Goal: Use online tool/utility: Utilize a website feature to perform a specific function

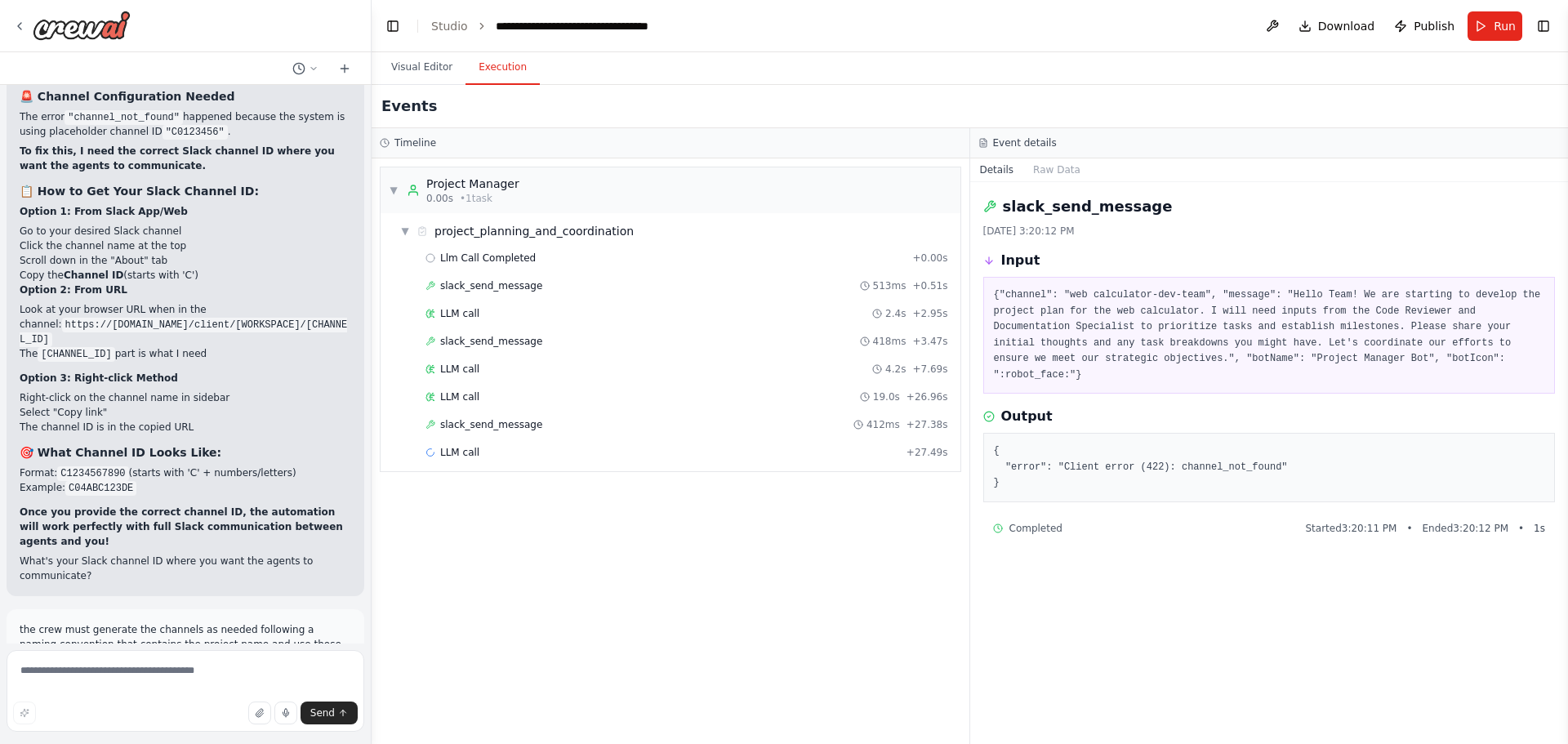
click at [594, 600] on div "▼ Project Manager 0.00s • 1 task ▼ project_planning_and_coordination Llm Call C…" at bounding box center [671, 452] width 598 height 586
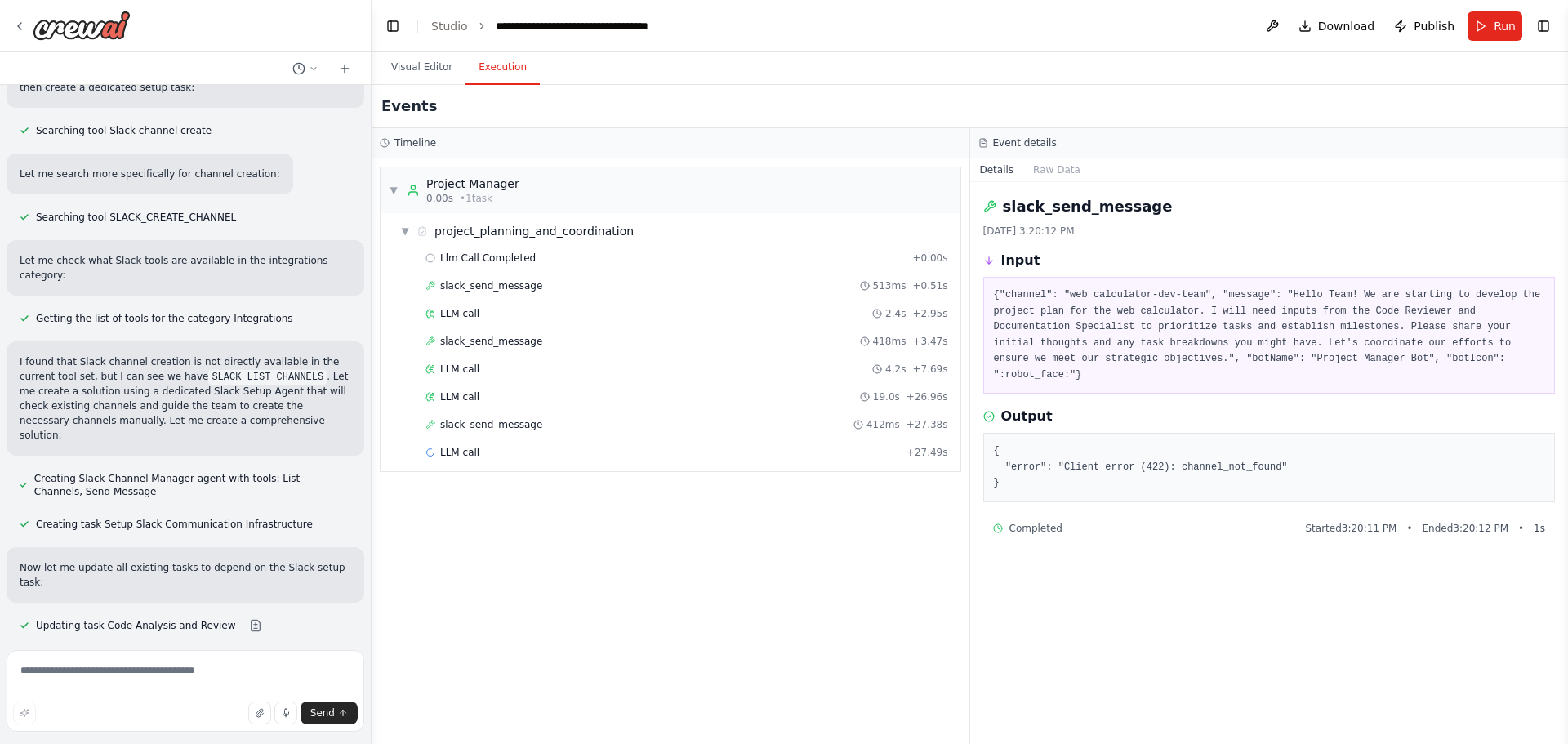
scroll to position [87628, 0]
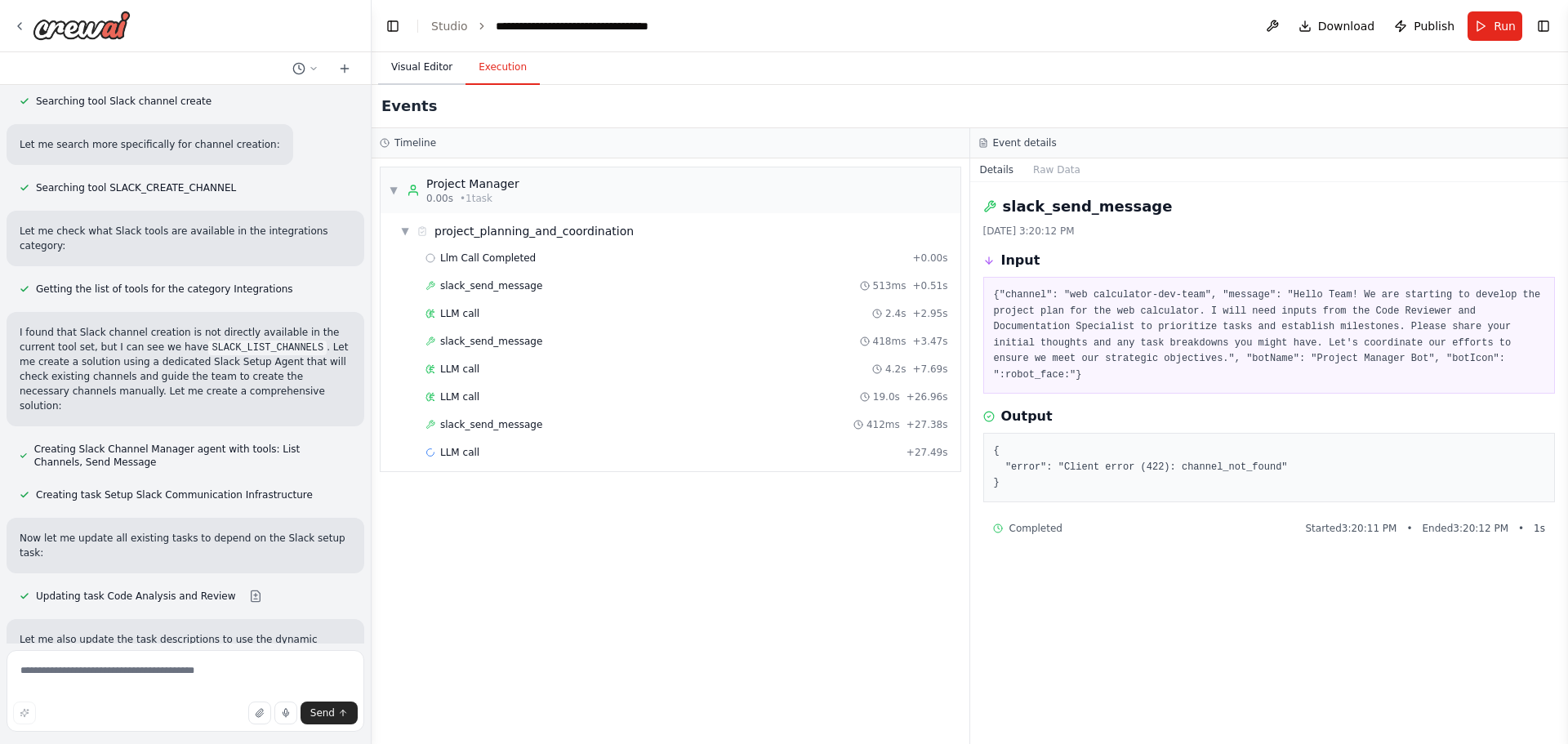
click at [413, 68] on button "Visual Editor" at bounding box center [421, 68] width 87 height 34
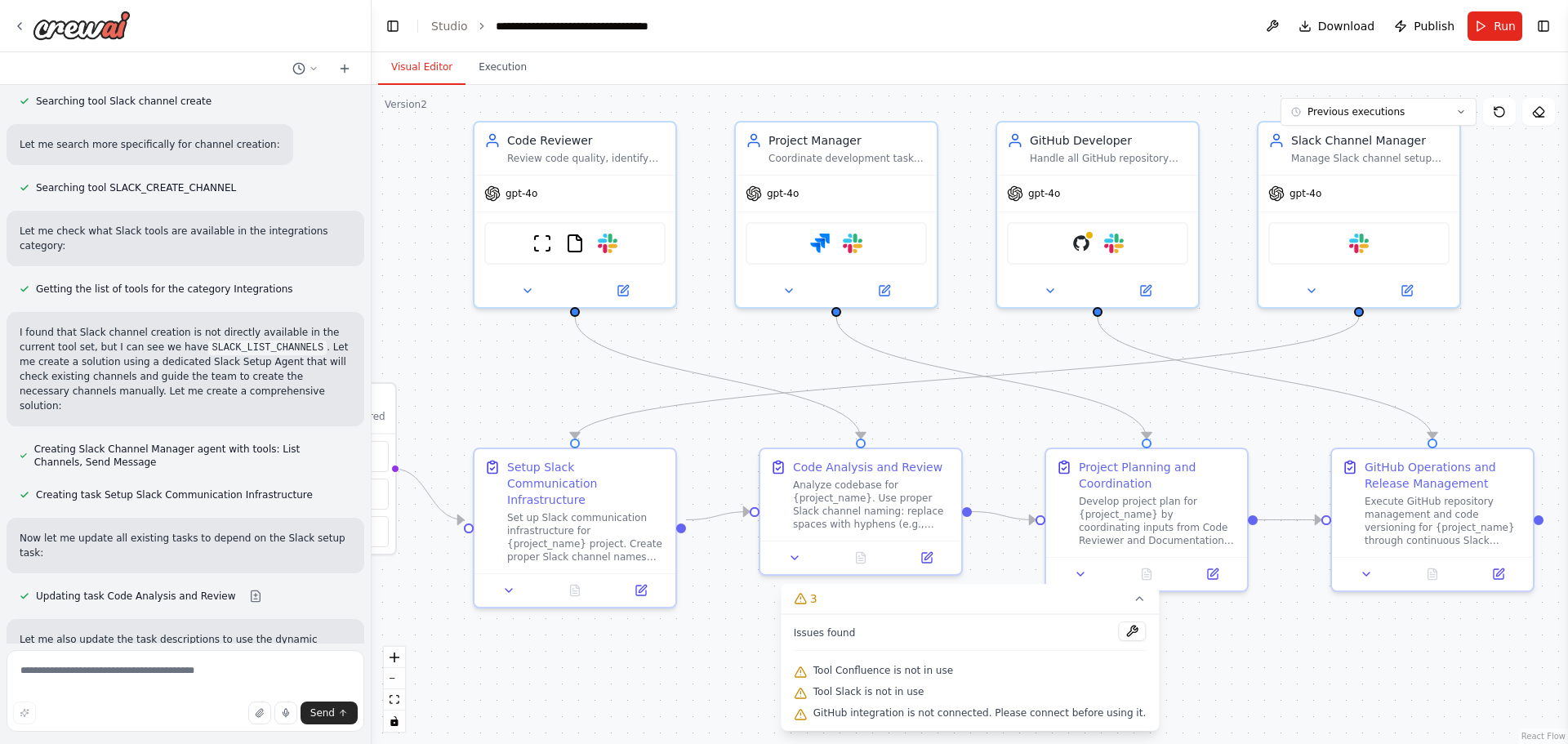
click at [881, 671] on span "Tool Confluence is not in use" at bounding box center [883, 670] width 140 height 13
click at [911, 668] on span "Tool Confluence is not in use" at bounding box center [883, 670] width 140 height 13
click at [862, 696] on span "Tool Slack is not in use" at bounding box center [868, 691] width 111 height 13
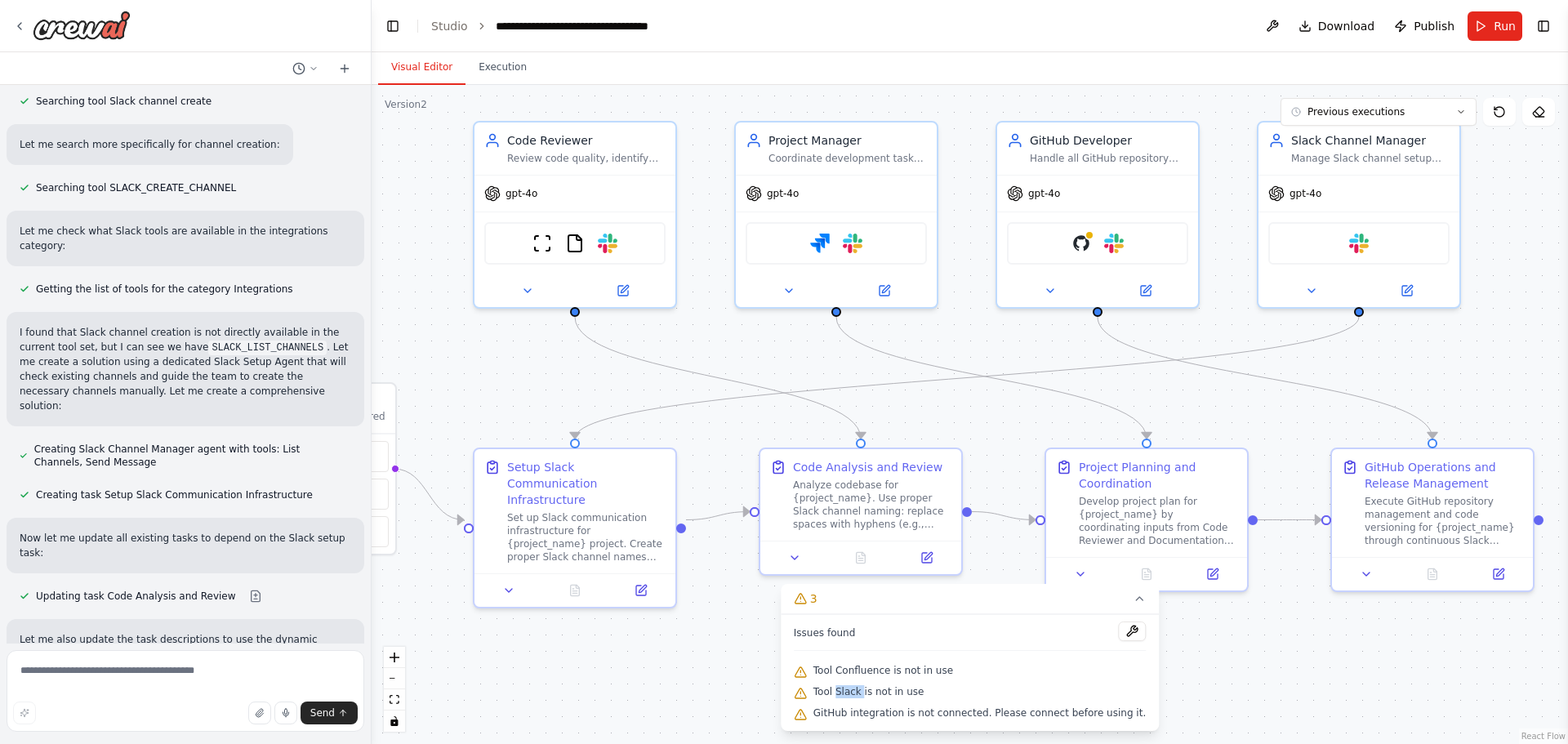
click at [862, 696] on span "Tool Slack is not in use" at bounding box center [868, 691] width 111 height 13
click at [894, 709] on span "GitHub integration is not connected. Please connect before using it." at bounding box center [980, 713] width 333 height 13
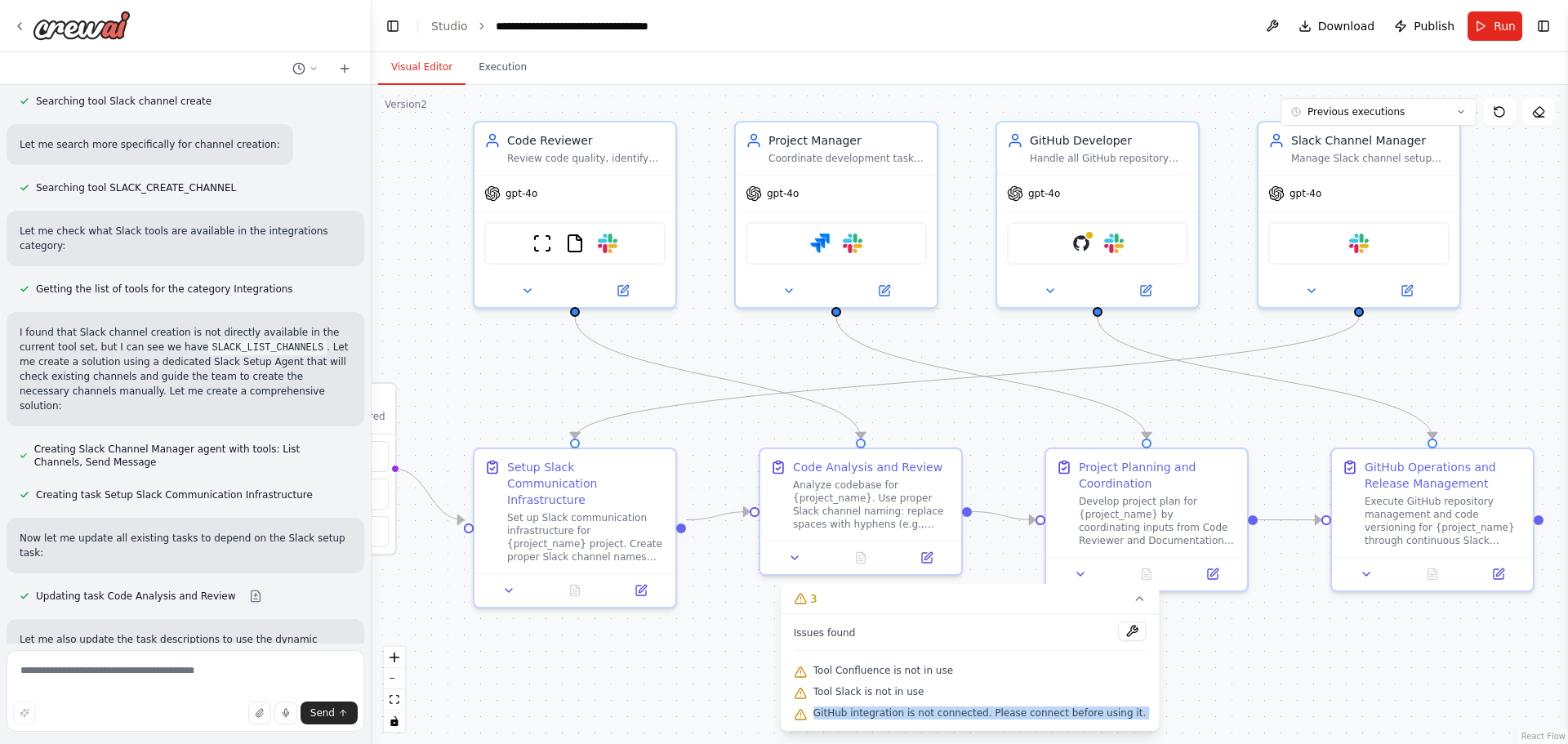
click at [938, 715] on span "GitHub integration is not connected. Please connect before using it." at bounding box center [980, 713] width 333 height 13
click at [917, 716] on span "GitHub integration is not connected. Please connect before using it." at bounding box center [980, 713] width 333 height 13
click at [884, 716] on span "GitHub integration is not connected. Please connect before using it." at bounding box center [980, 713] width 333 height 13
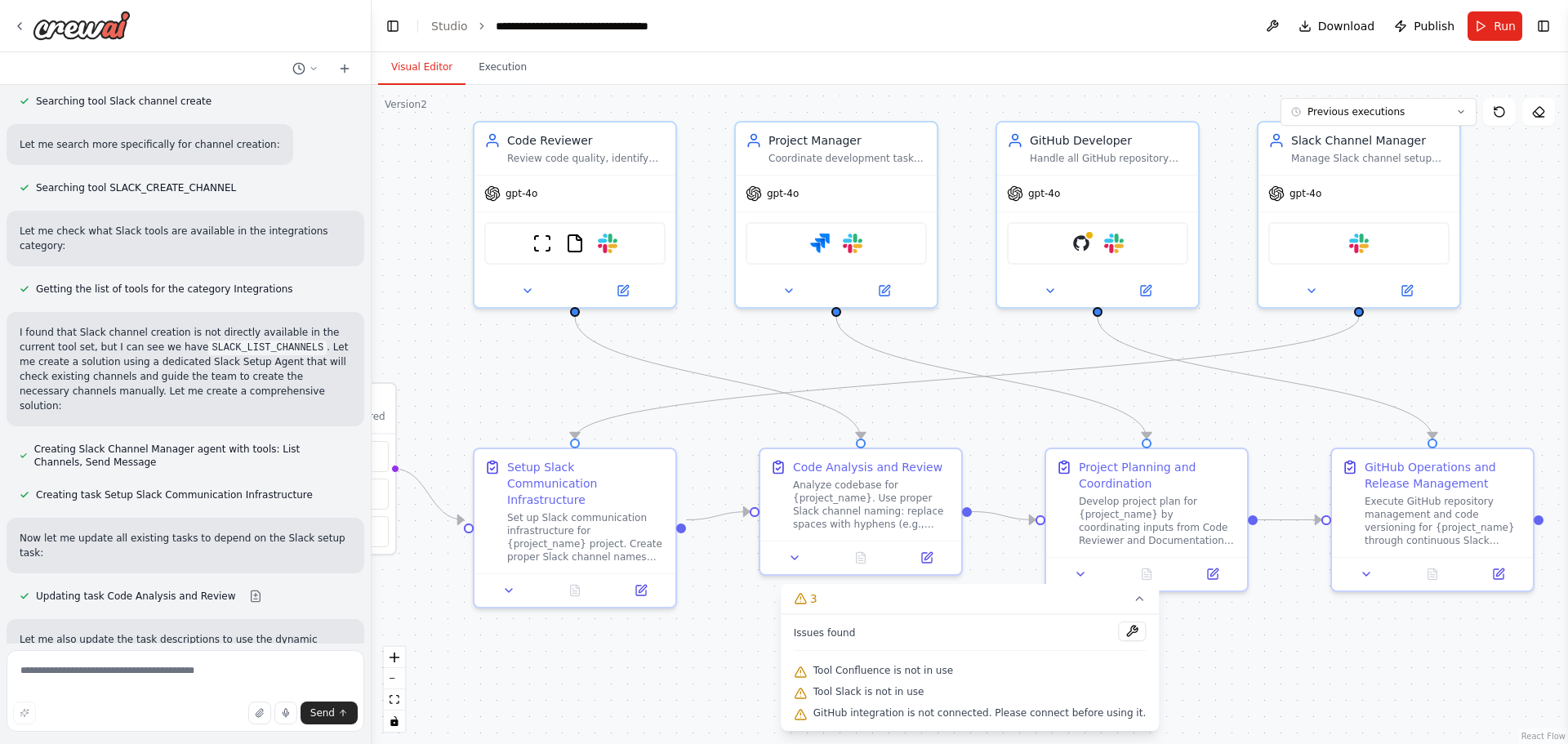
click at [912, 713] on span "GitHub integration is not connected. Please connect before using it." at bounding box center [980, 713] width 333 height 13
click at [888, 714] on span "GitHub integration is not connected. Please connect before using it." at bounding box center [980, 713] width 333 height 13
click at [97, 688] on textarea at bounding box center [185, 691] width 357 height 82
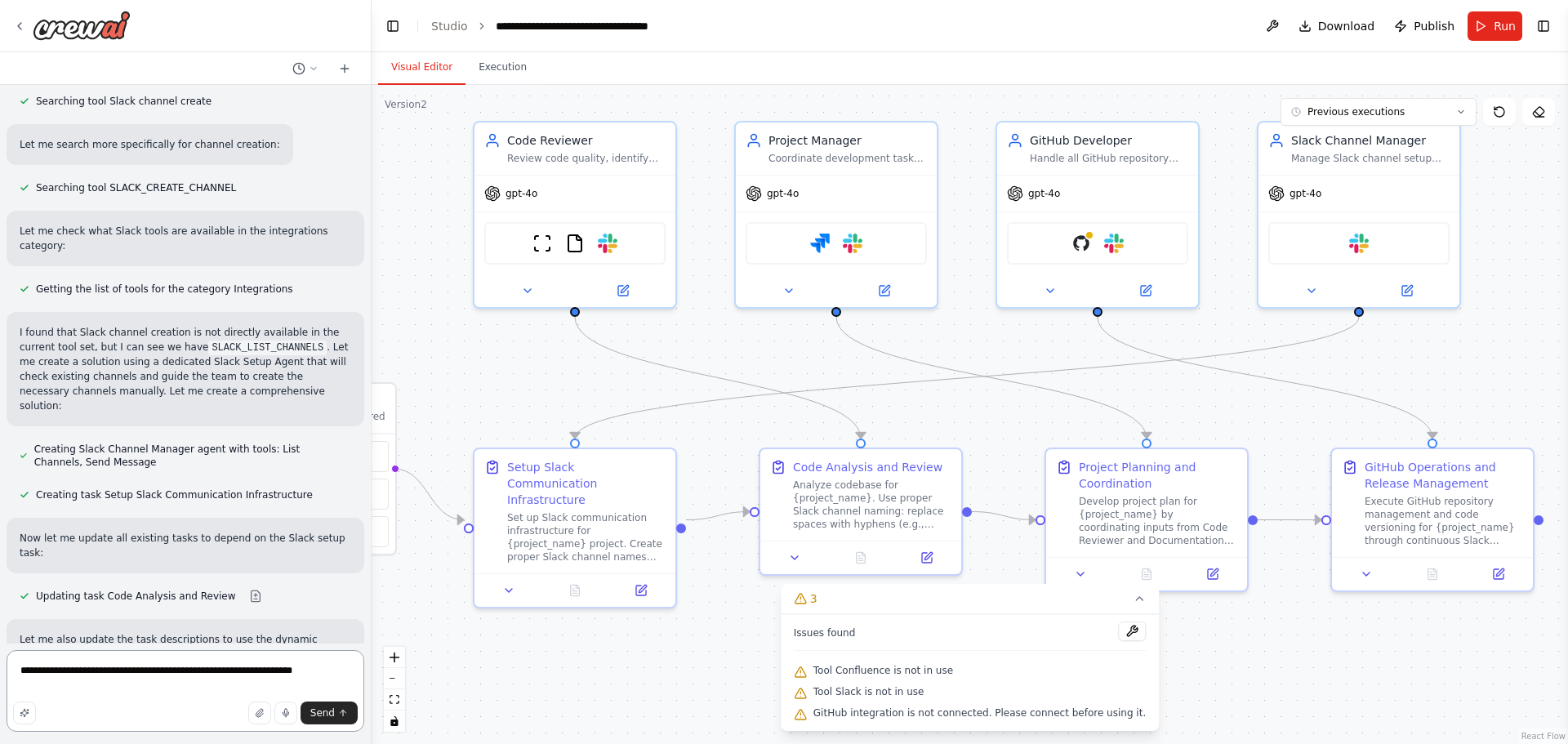
type textarea "**********"
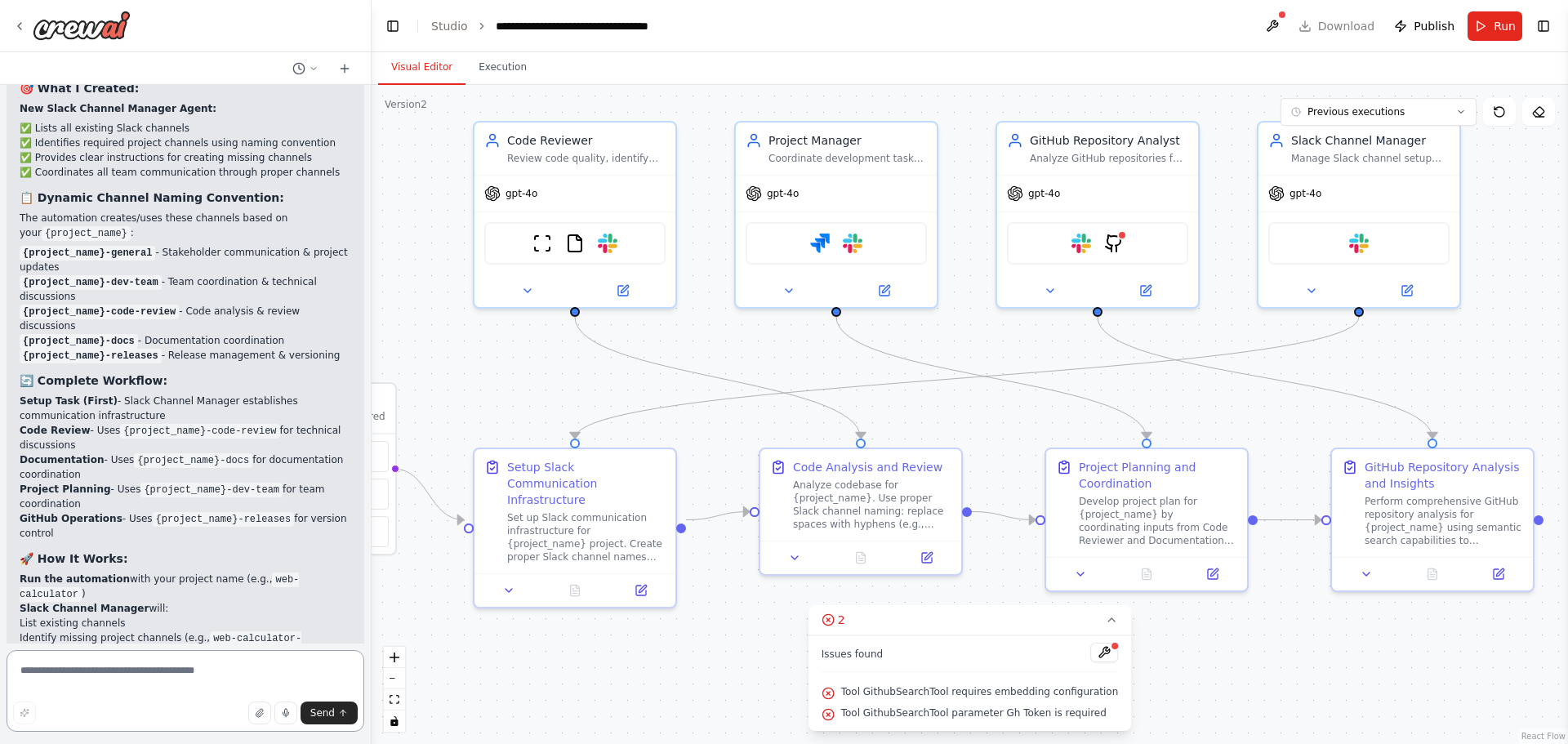
scroll to position [88556, 0]
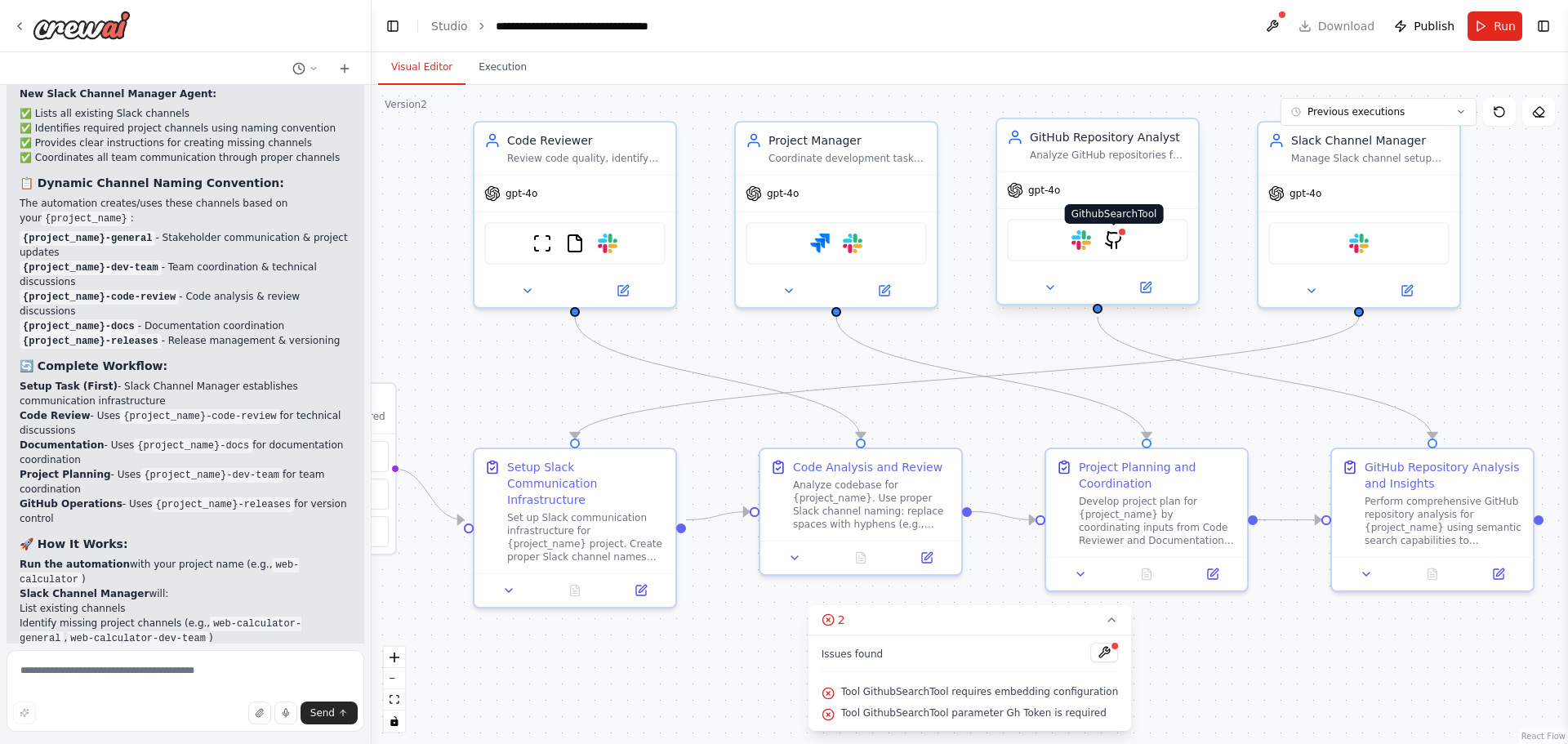
click at [1116, 241] on img at bounding box center [1114, 240] width 20 height 20
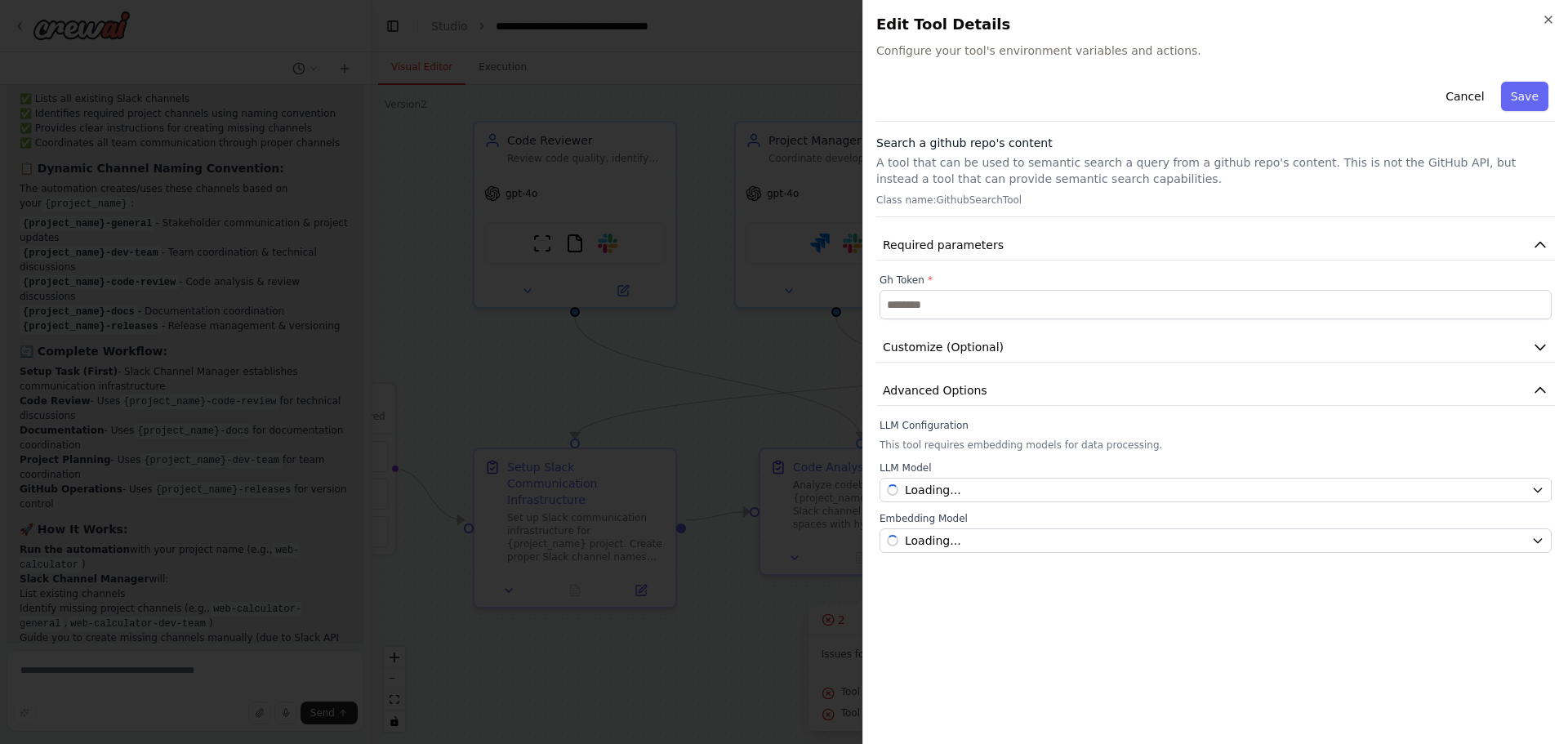
scroll to position [88586, 0]
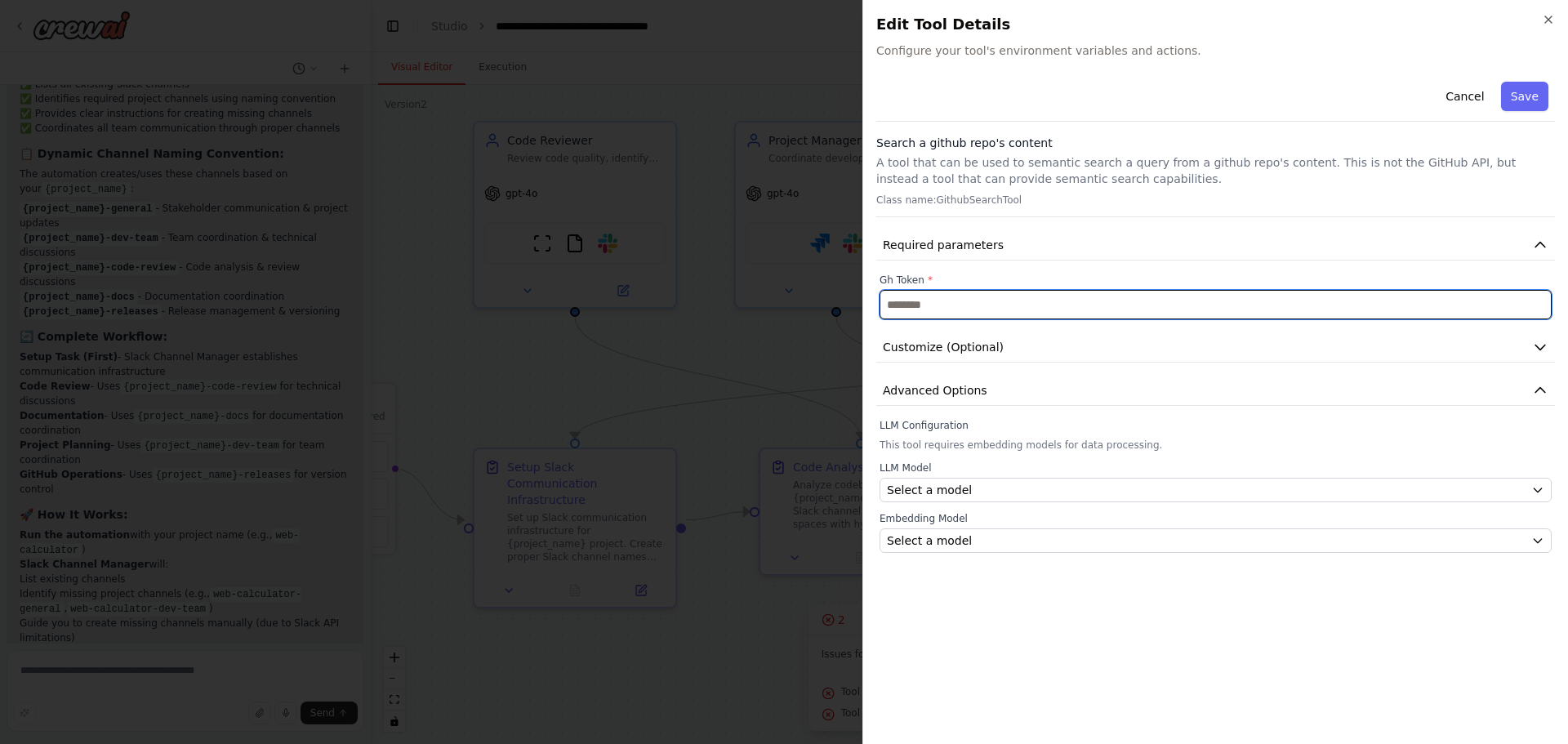
click at [941, 296] on input "text" at bounding box center [1216, 305] width 672 height 30
paste input "**********"
type input "**********"
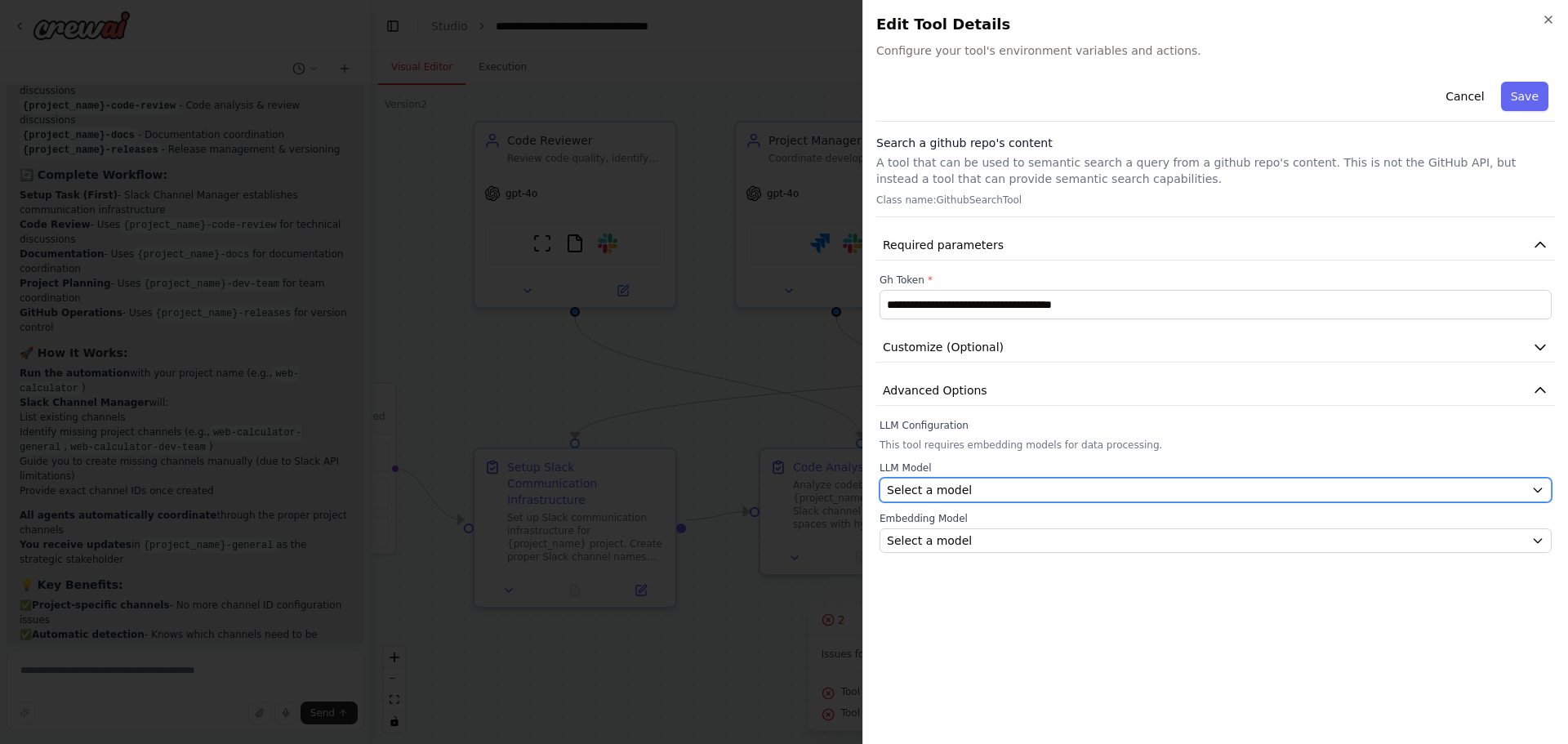
click at [954, 494] on span "Select a model" at bounding box center [930, 490] width 85 height 16
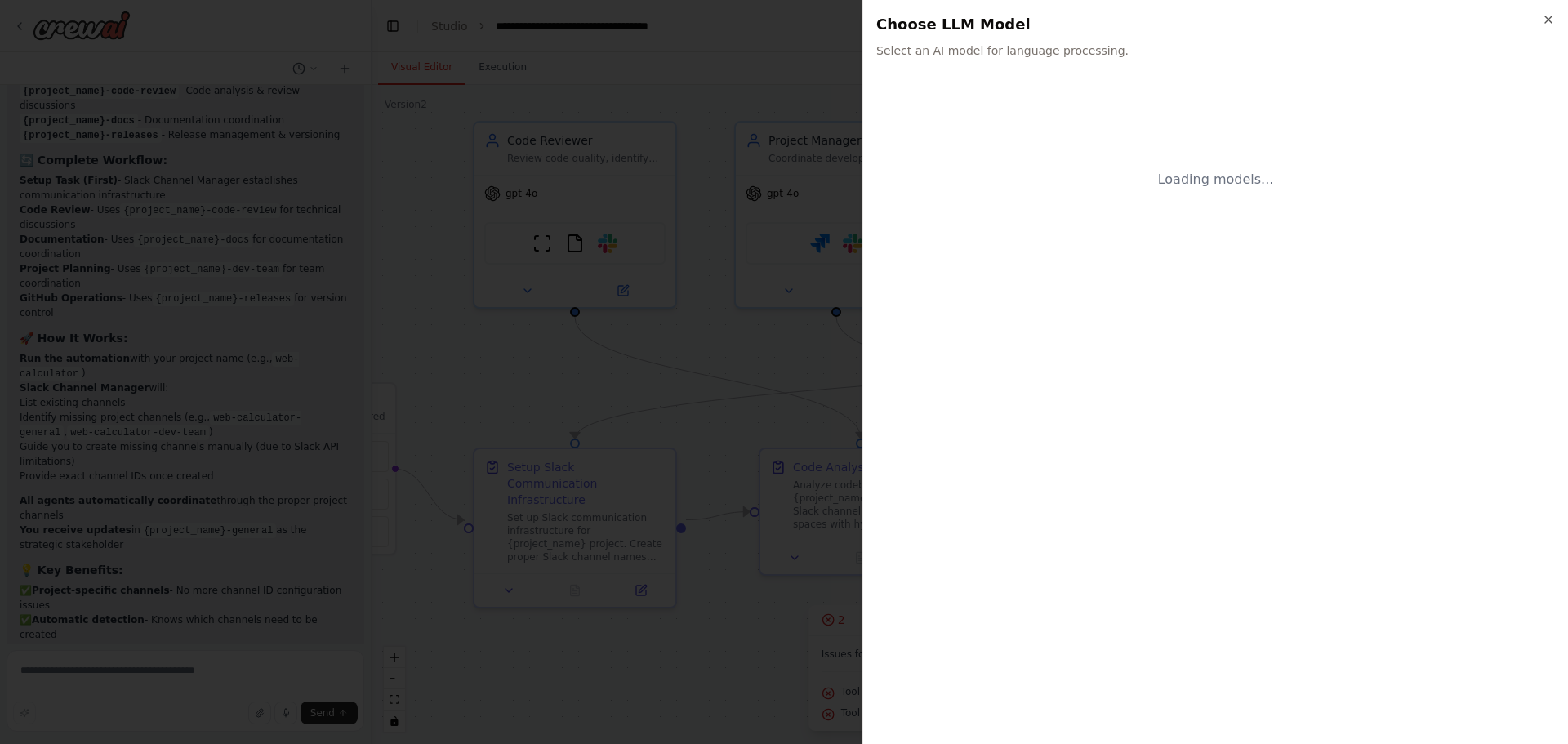
scroll to position [88777, 0]
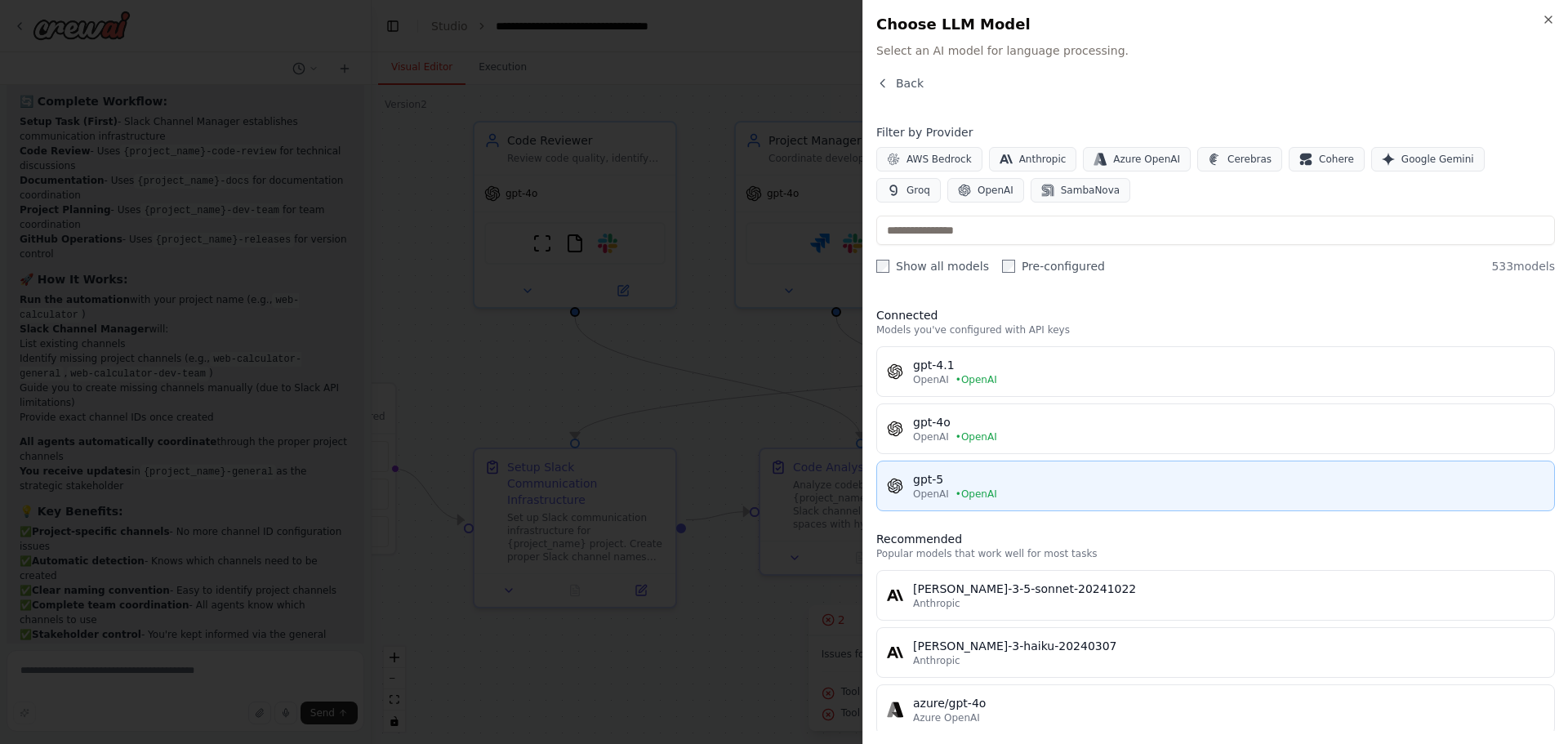
click at [956, 490] on span "• OpenAI" at bounding box center [976, 493] width 42 height 13
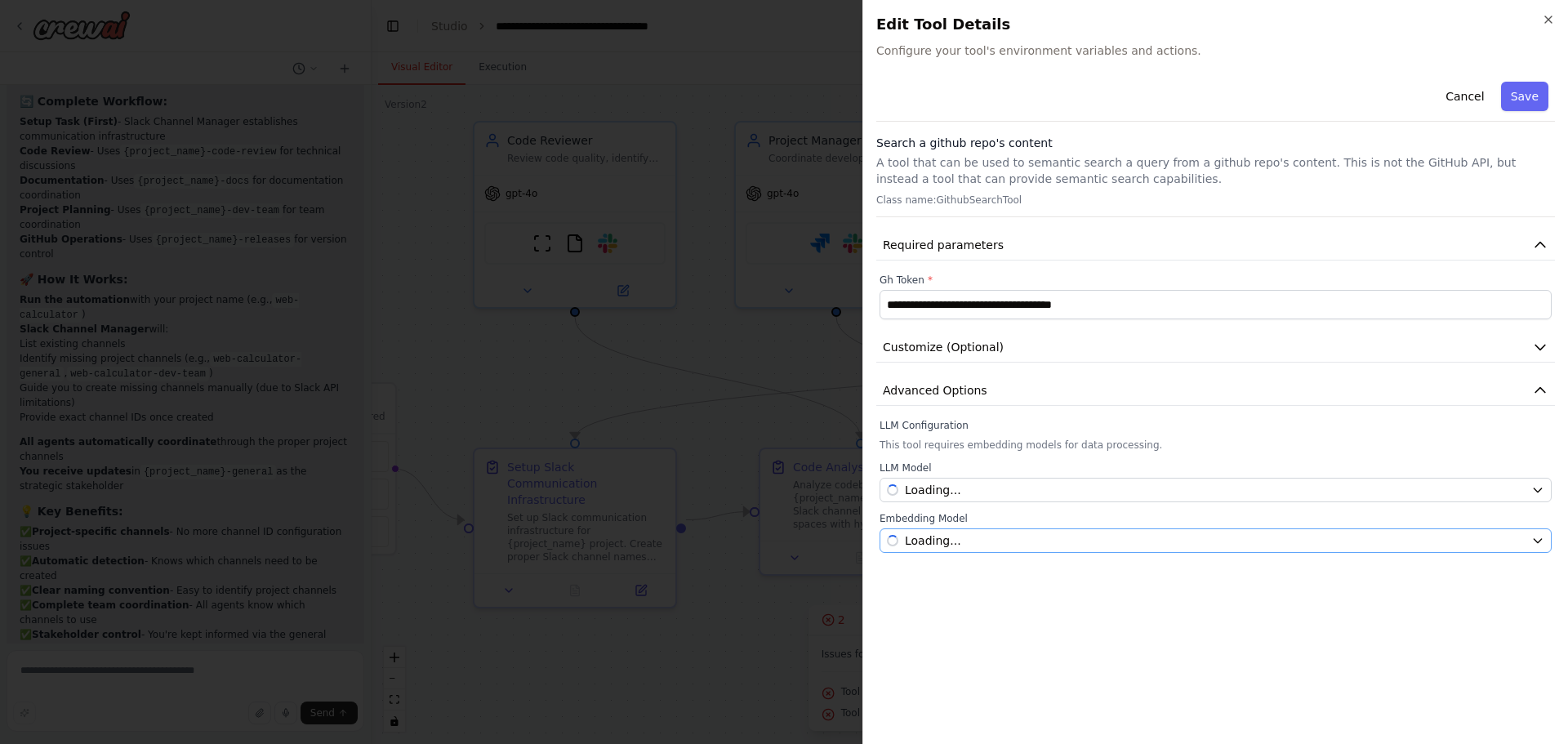
scroll to position [88836, 0]
click at [969, 536] on div "Select a model" at bounding box center [1206, 540] width 638 height 16
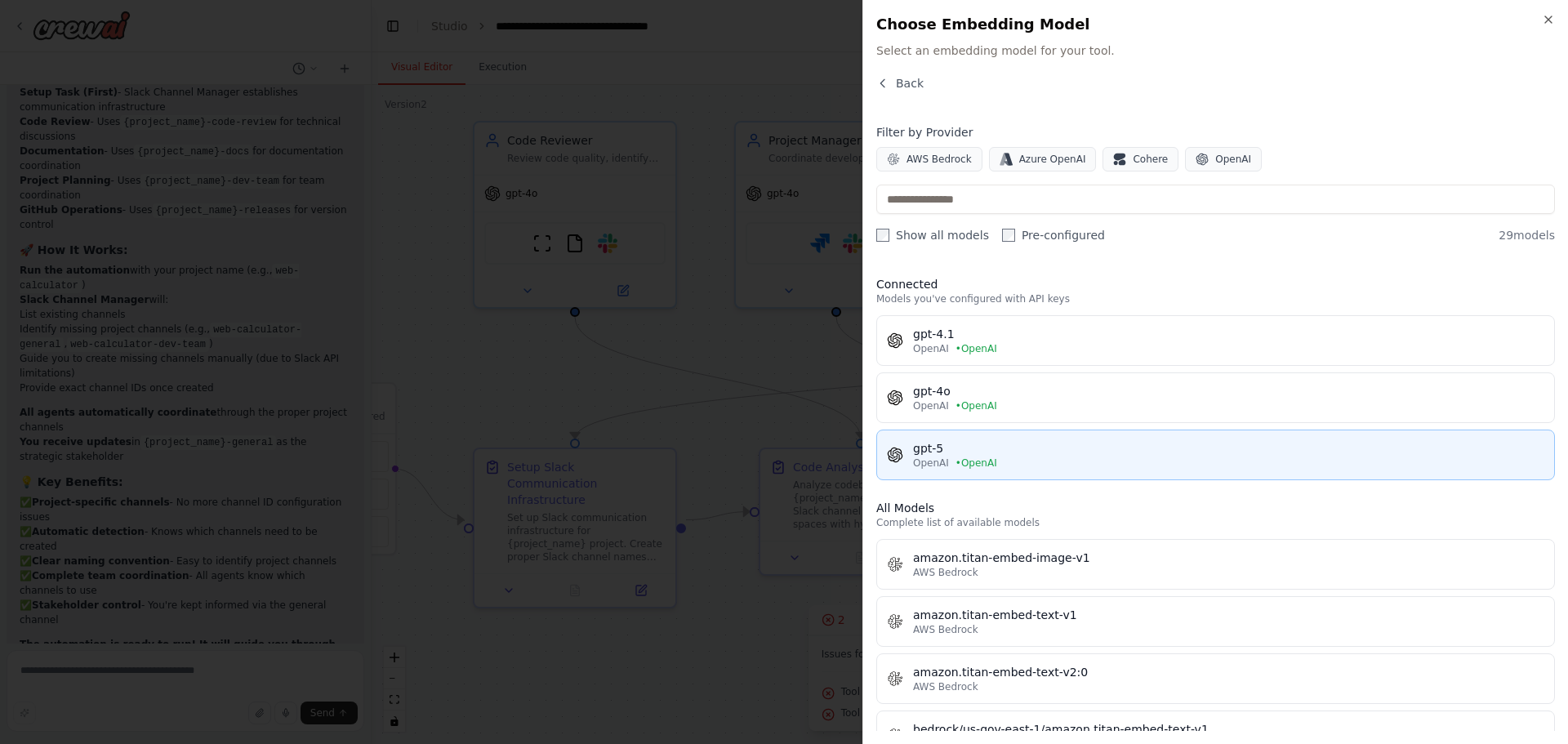
scroll to position [88866, 0]
click at [976, 456] on div "gpt-5" at bounding box center [1229, 448] width 632 height 16
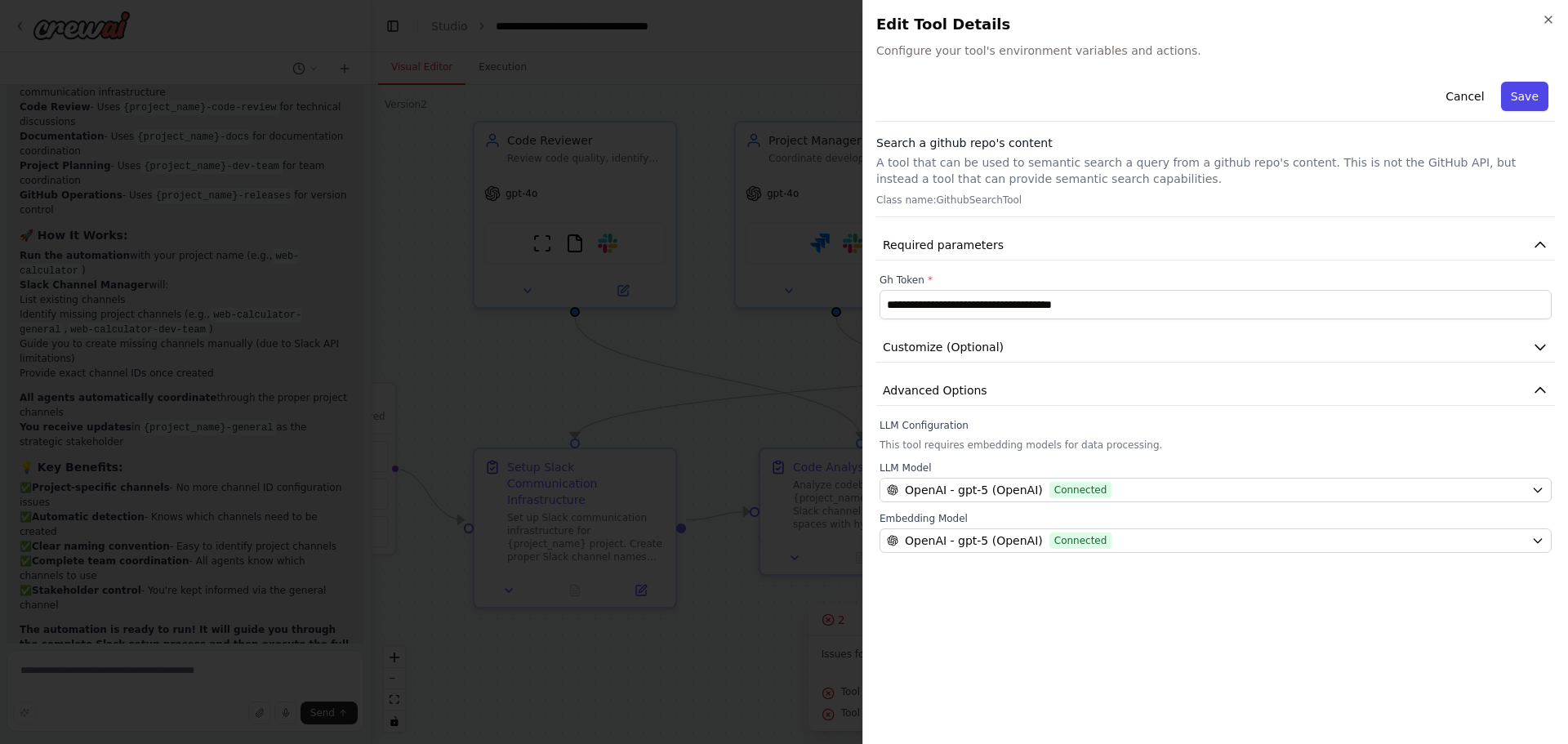
click at [1526, 101] on button "Save" at bounding box center [1525, 96] width 48 height 30
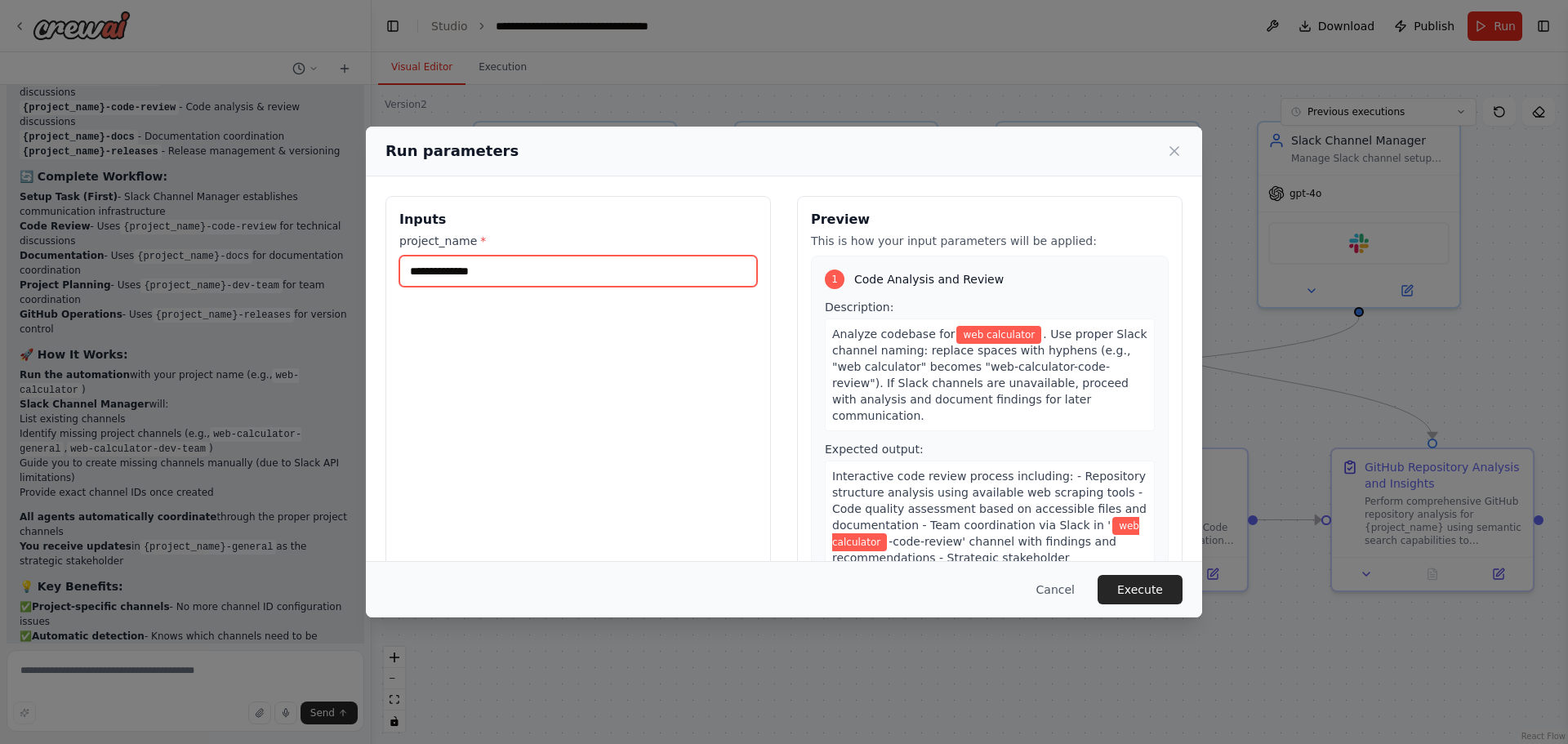
click at [511, 285] on input "**********" at bounding box center [577, 271] width 357 height 31
click at [1127, 584] on button "Execute" at bounding box center [1140, 589] width 85 height 30
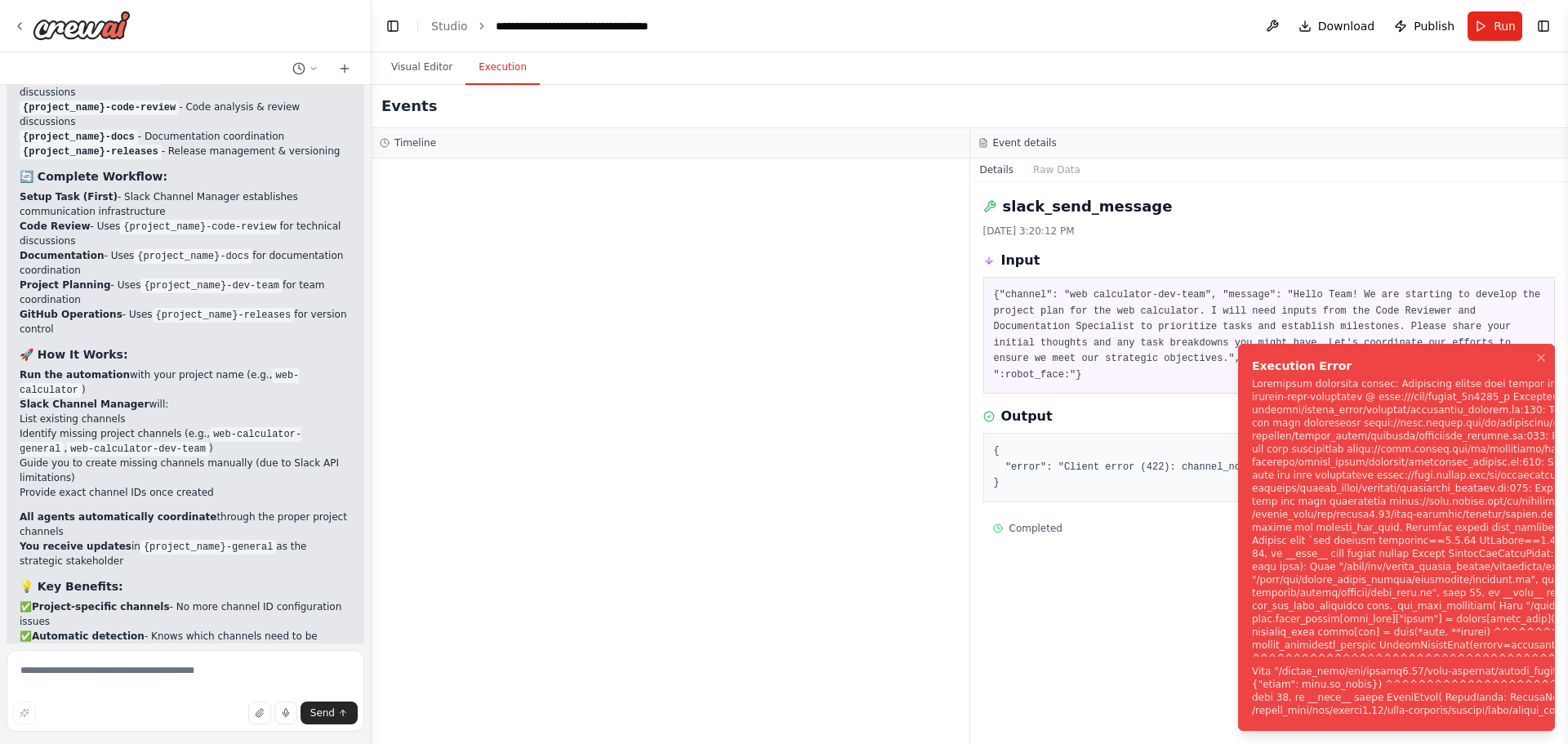
scroll to position [88866, 0]
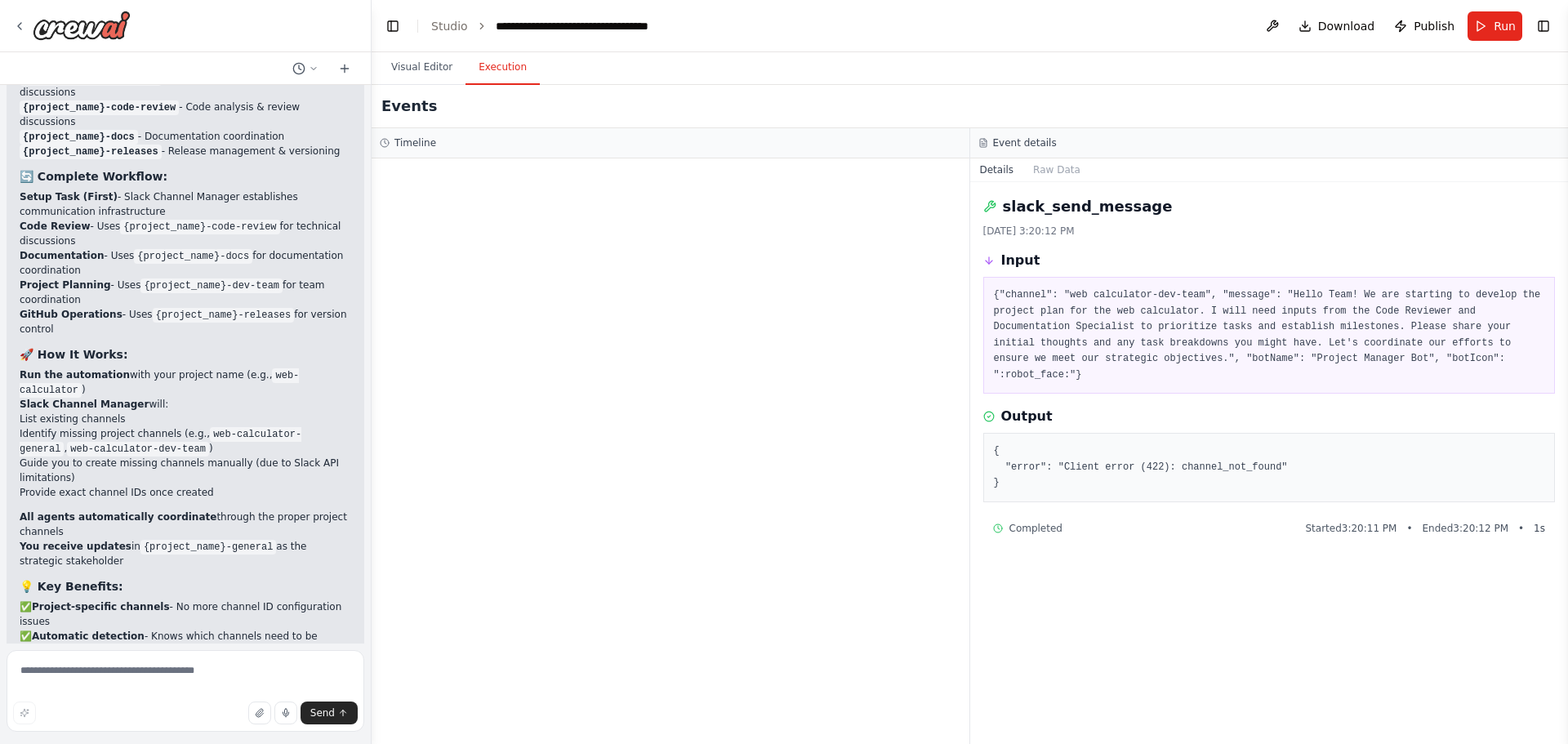
scroll to position [88809, 0]
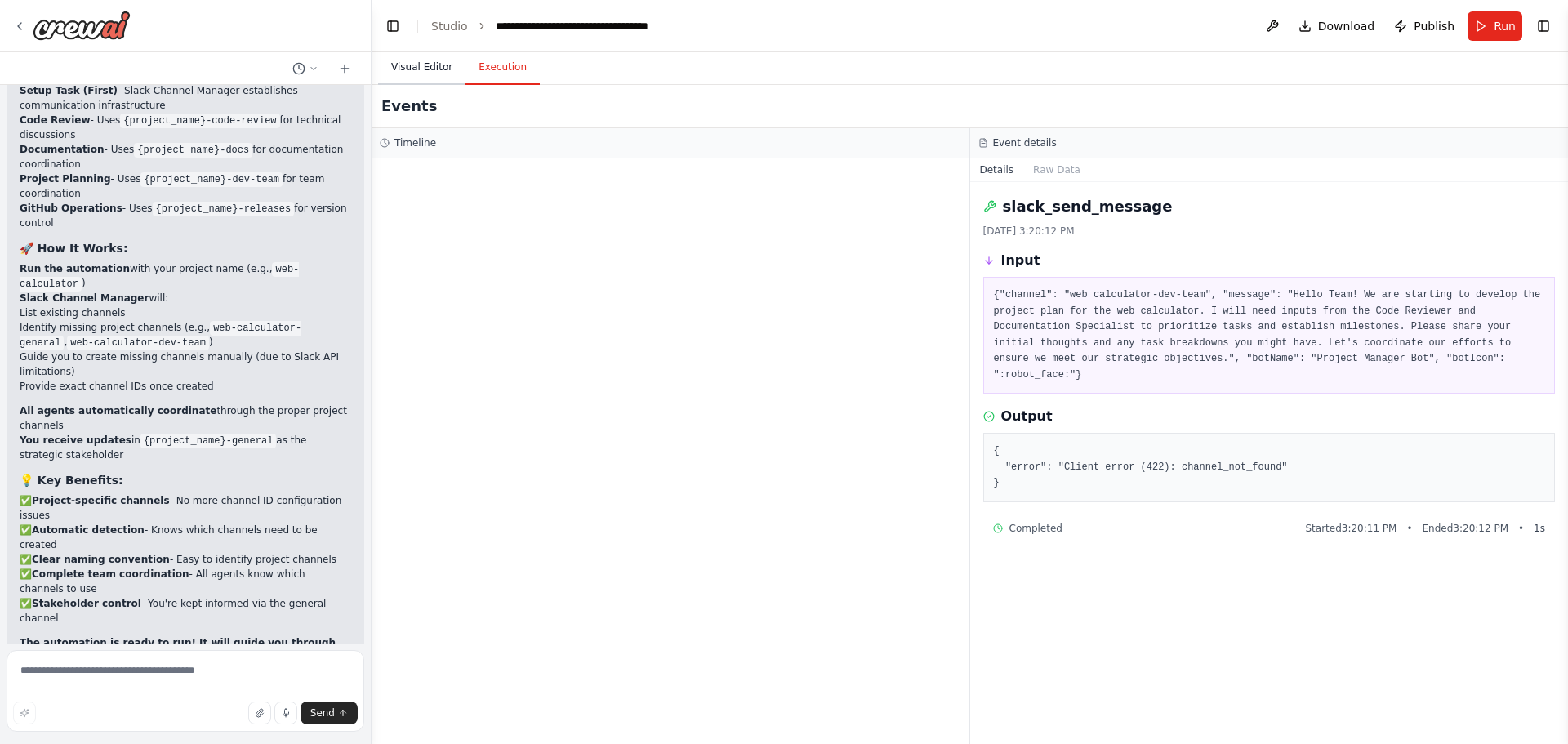
click at [447, 77] on button "Visual Editor" at bounding box center [421, 68] width 87 height 34
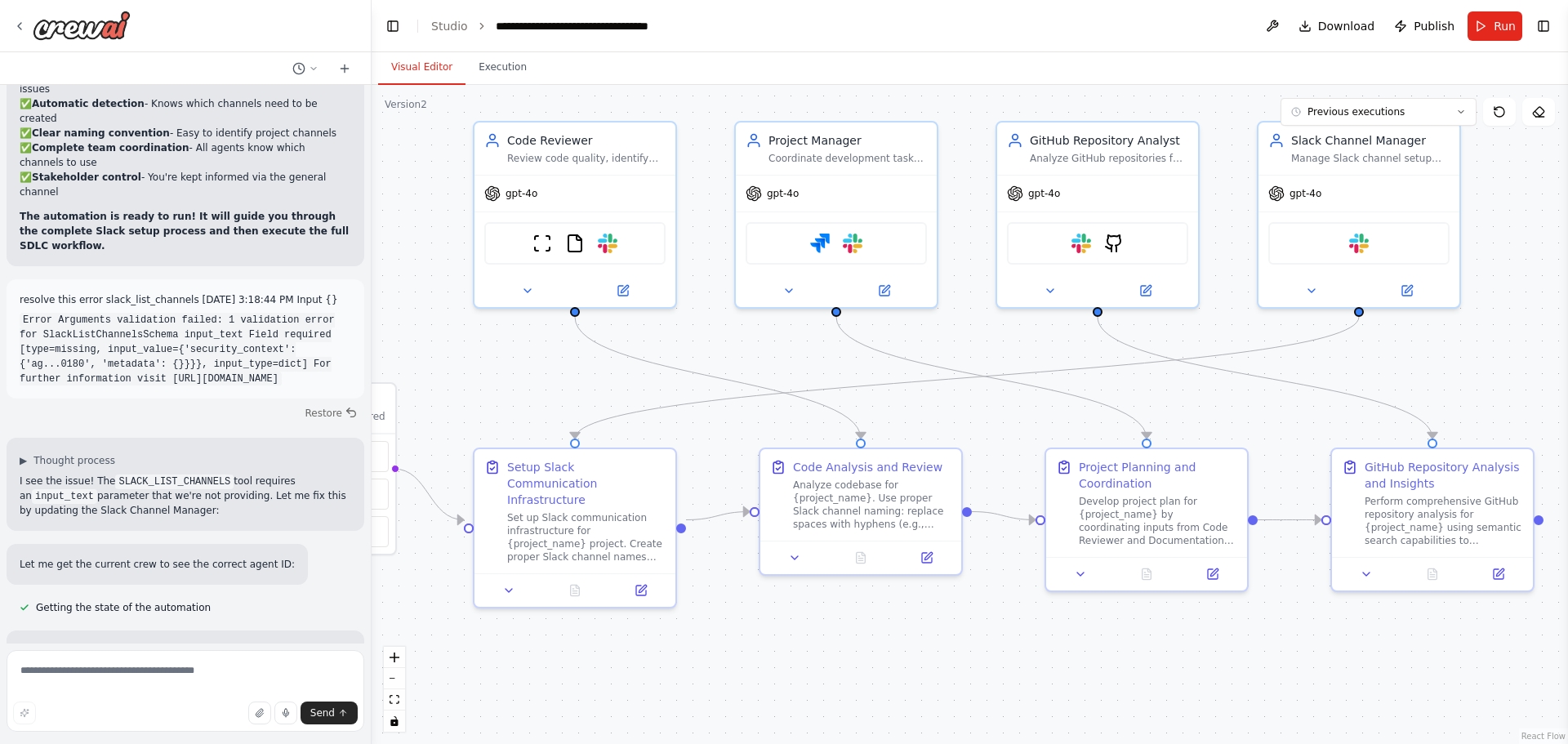
scroll to position [89294, 0]
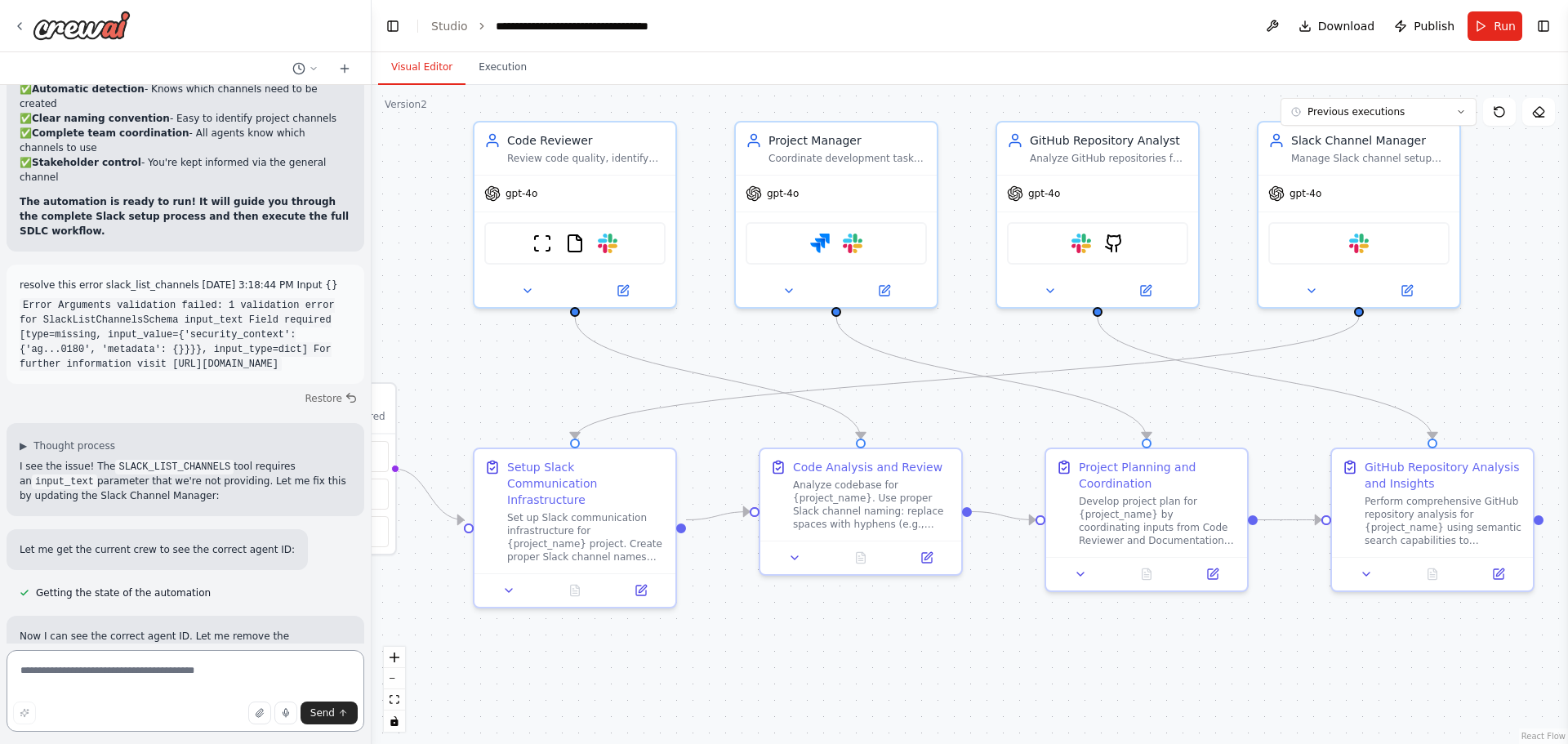
click at [91, 659] on textarea at bounding box center [185, 691] width 357 height 82
click at [81, 663] on textarea at bounding box center [185, 691] width 357 height 82
type textarea "********"
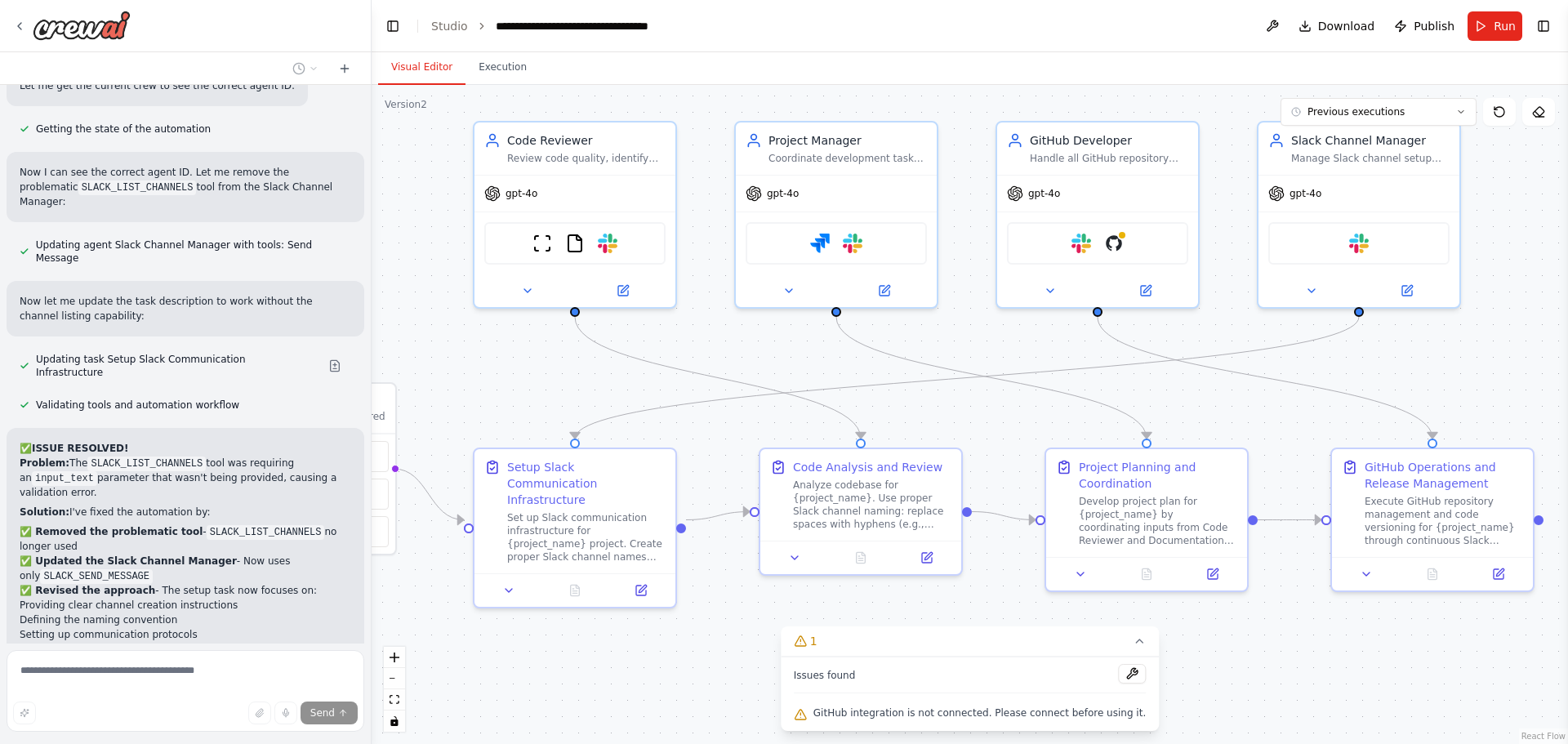
scroll to position [89759, 0]
click at [1117, 240] on img at bounding box center [1114, 240] width 20 height 20
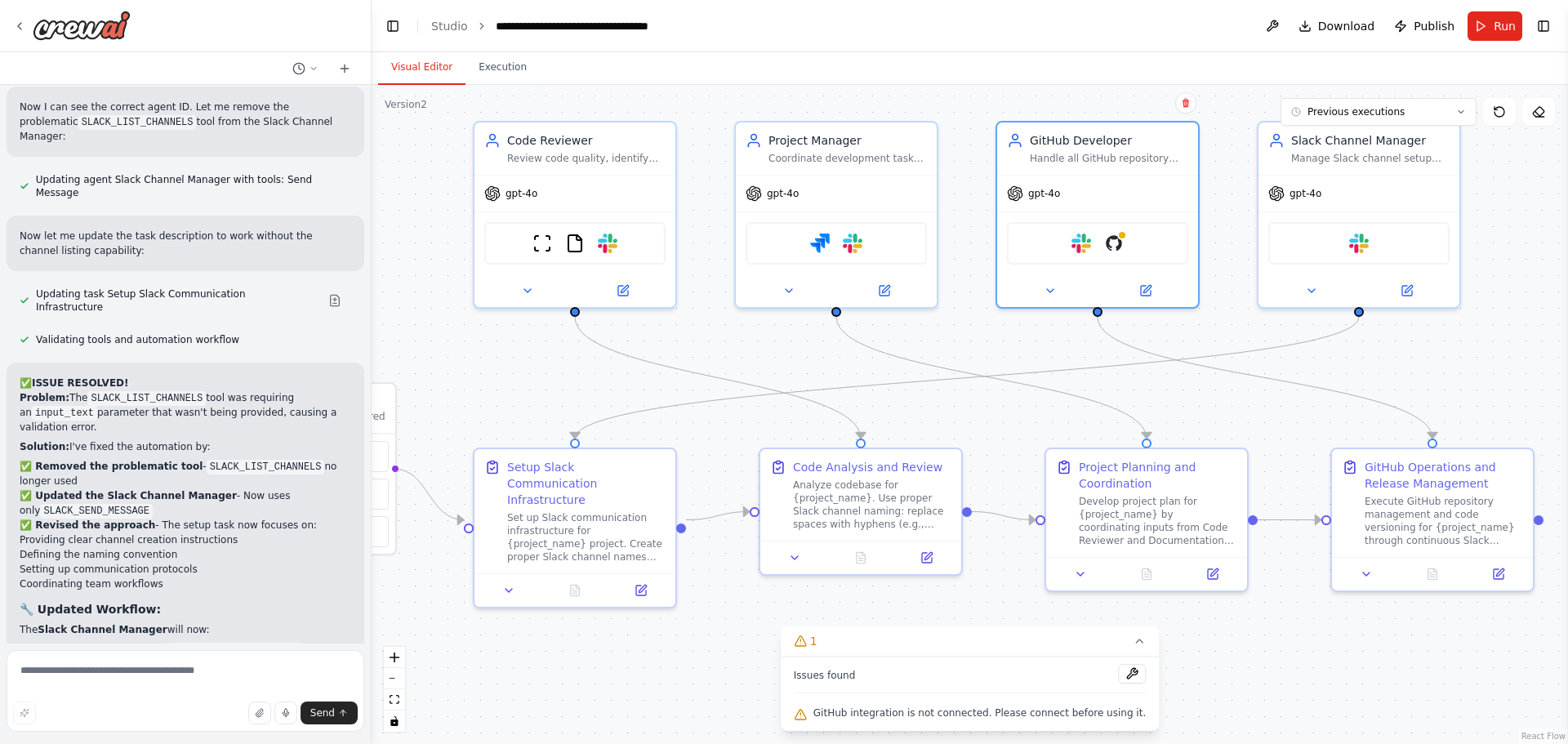
scroll to position [89837, 0]
